Goal: Transaction & Acquisition: Purchase product/service

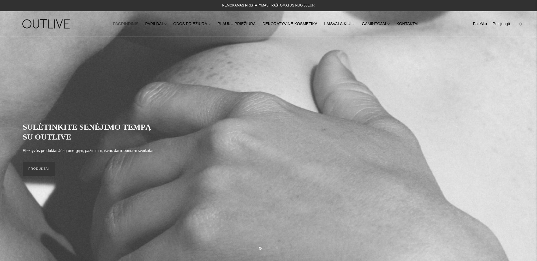
click at [91, 29] on h1 at bounding box center [53, 24] width 85 height 20
click at [484, 24] on link "Paieška" at bounding box center [479, 24] width 14 height 12
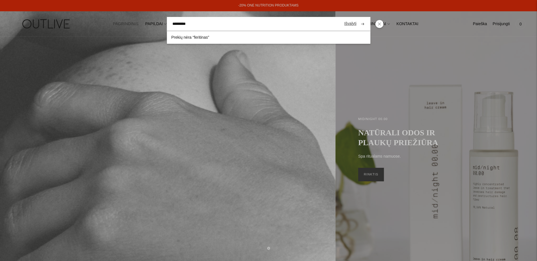
type input "*********"
click at [357, 18] on button "submit" at bounding box center [362, 23] width 10 height 11
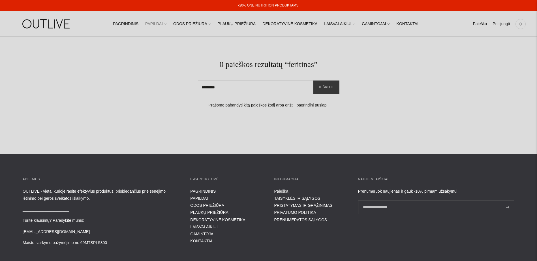
click at [160, 22] on link "PAPILDAI" at bounding box center [155, 24] width 21 height 12
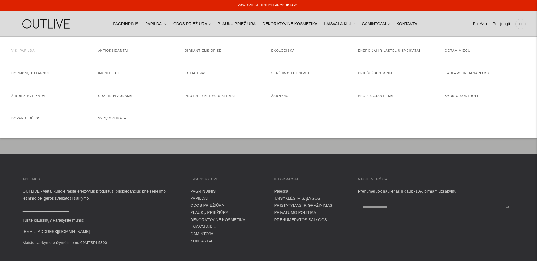
click at [15, 51] on link "Visi papildai" at bounding box center [23, 50] width 25 height 3
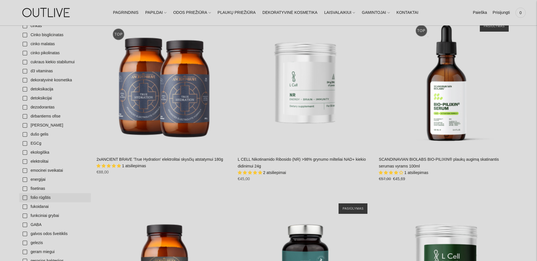
scroll to position [453, 0]
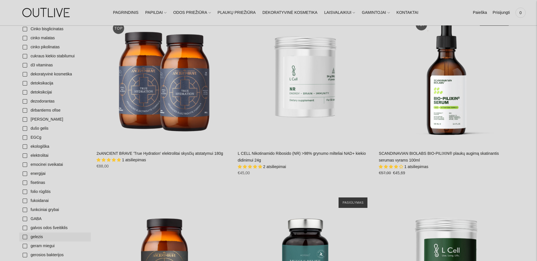
click at [36, 236] on link "gelezis" at bounding box center [55, 237] width 72 height 9
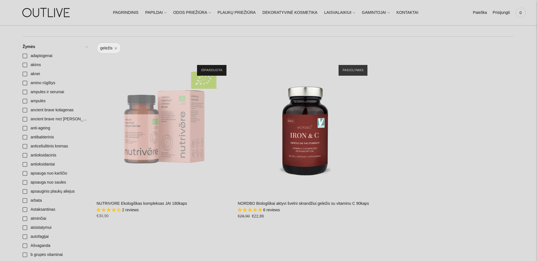
scroll to position [85, 0]
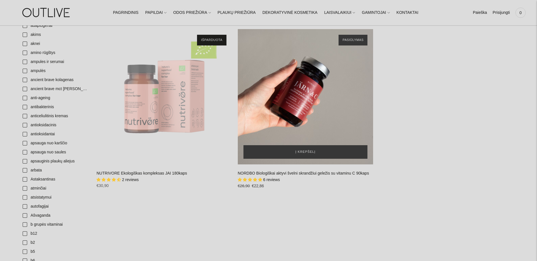
click at [320, 118] on div "NORDBO Biologiškai aktyvi švelni skrandžiui geležis su vitaminu C 90kaps\a" at bounding box center [306, 97] width 136 height 136
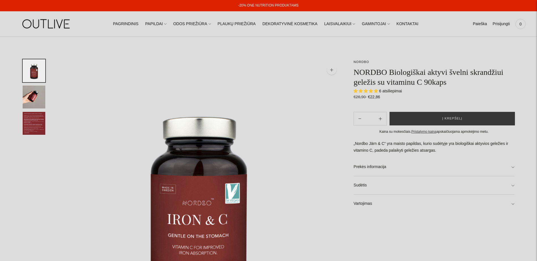
select select "**********"
click at [391, 92] on span "6 atsiliepimai" at bounding box center [390, 91] width 23 height 5
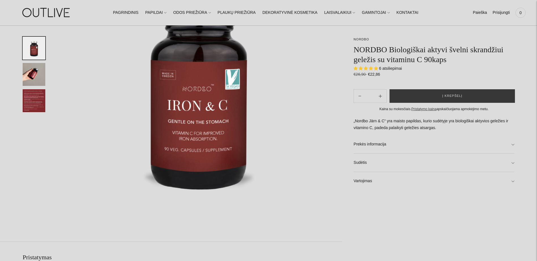
scroll to position [57, 0]
